Goal: Check status: Check status

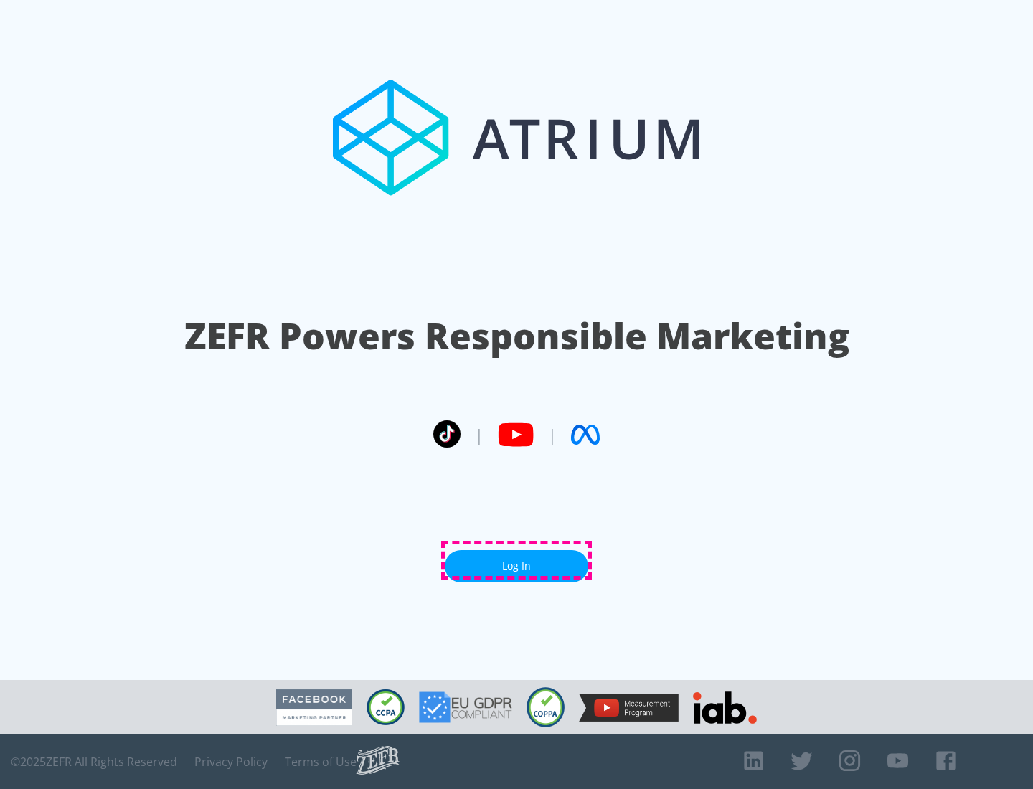
click at [517, 560] on link "Log In" at bounding box center [517, 566] width 144 height 32
